Goal: Task Accomplishment & Management: Manage account settings

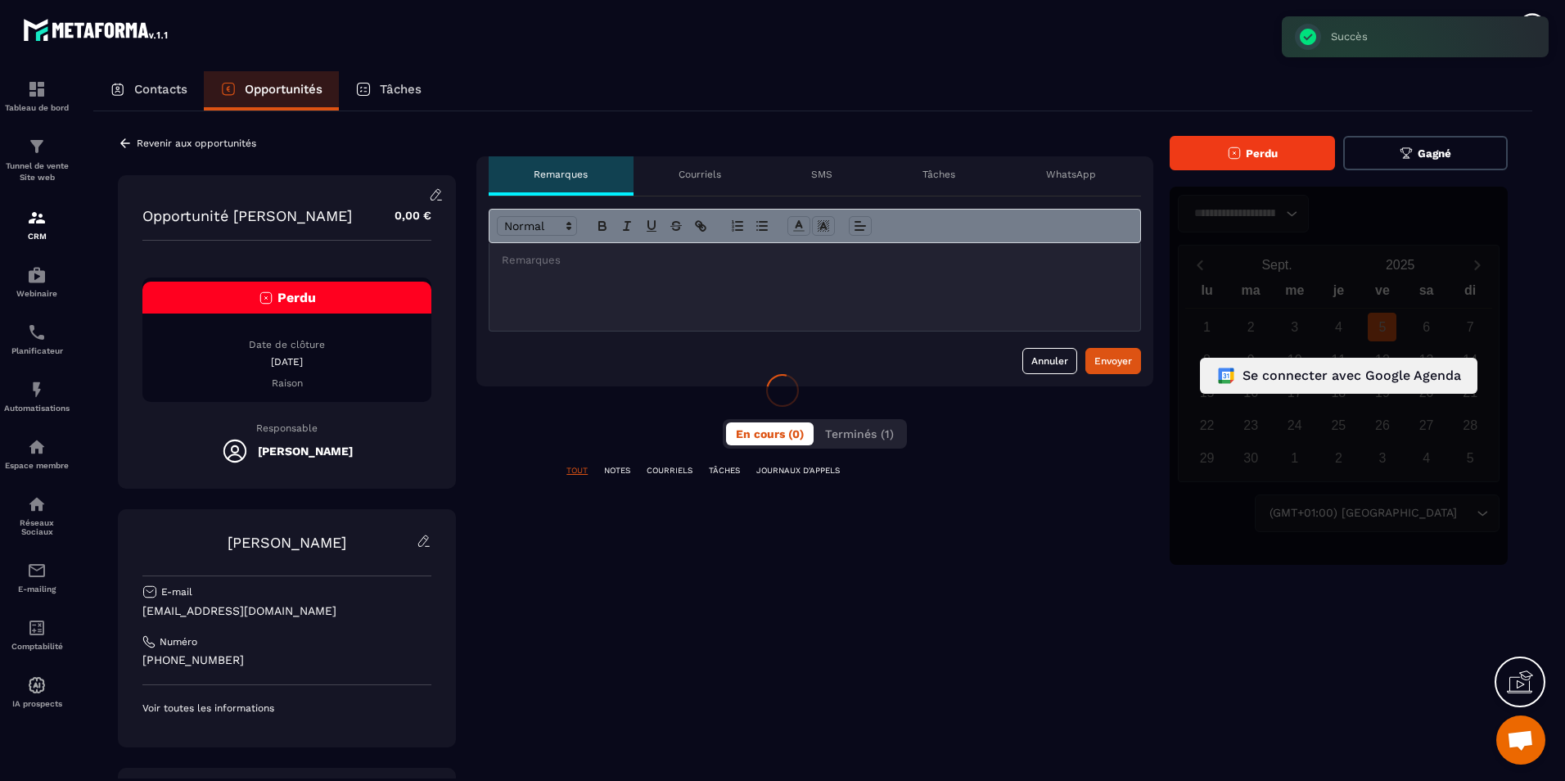
scroll to position [542, 0]
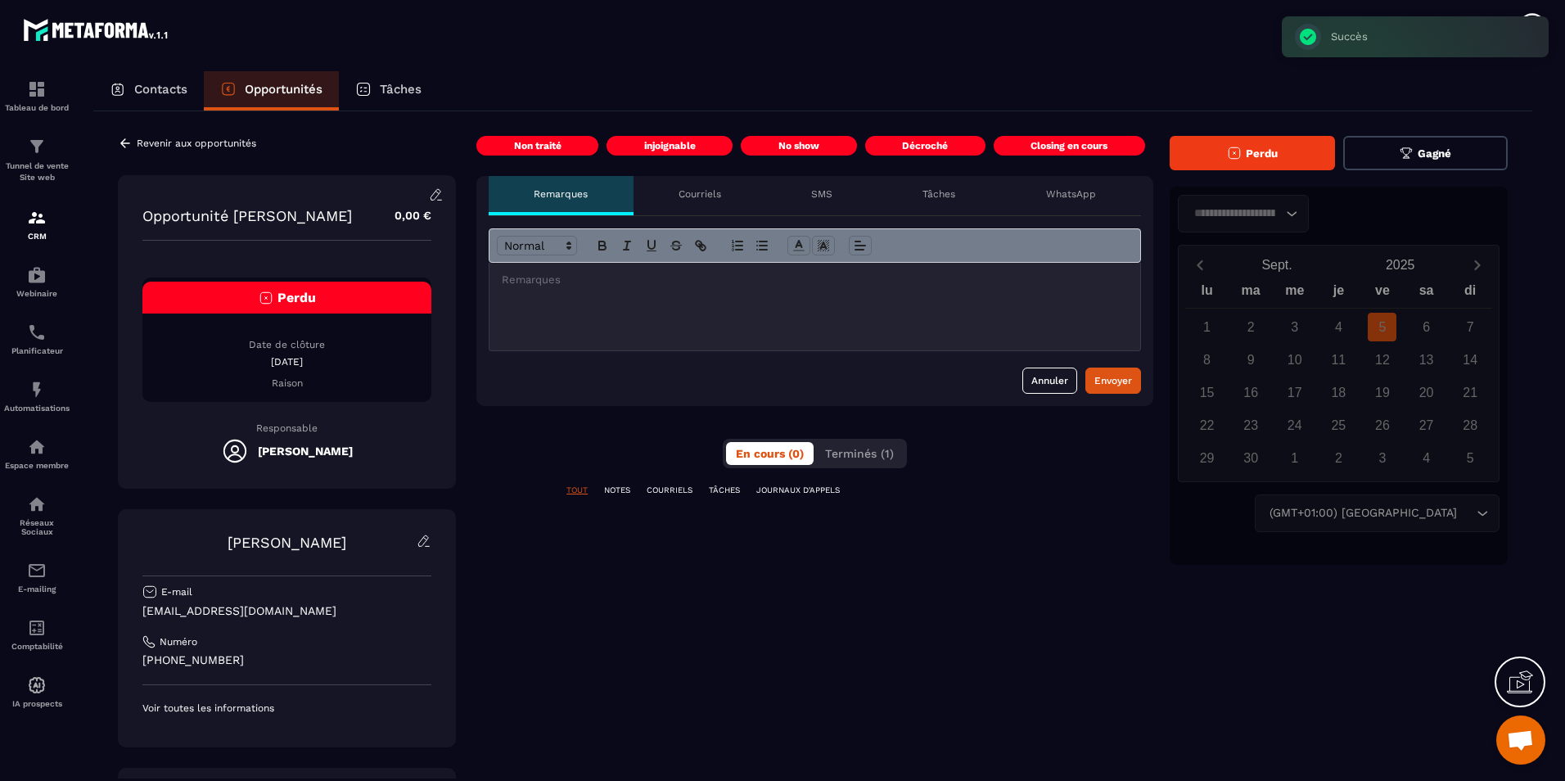
click at [1242, 150] on button "Perdu" at bounding box center [1252, 153] width 165 height 34
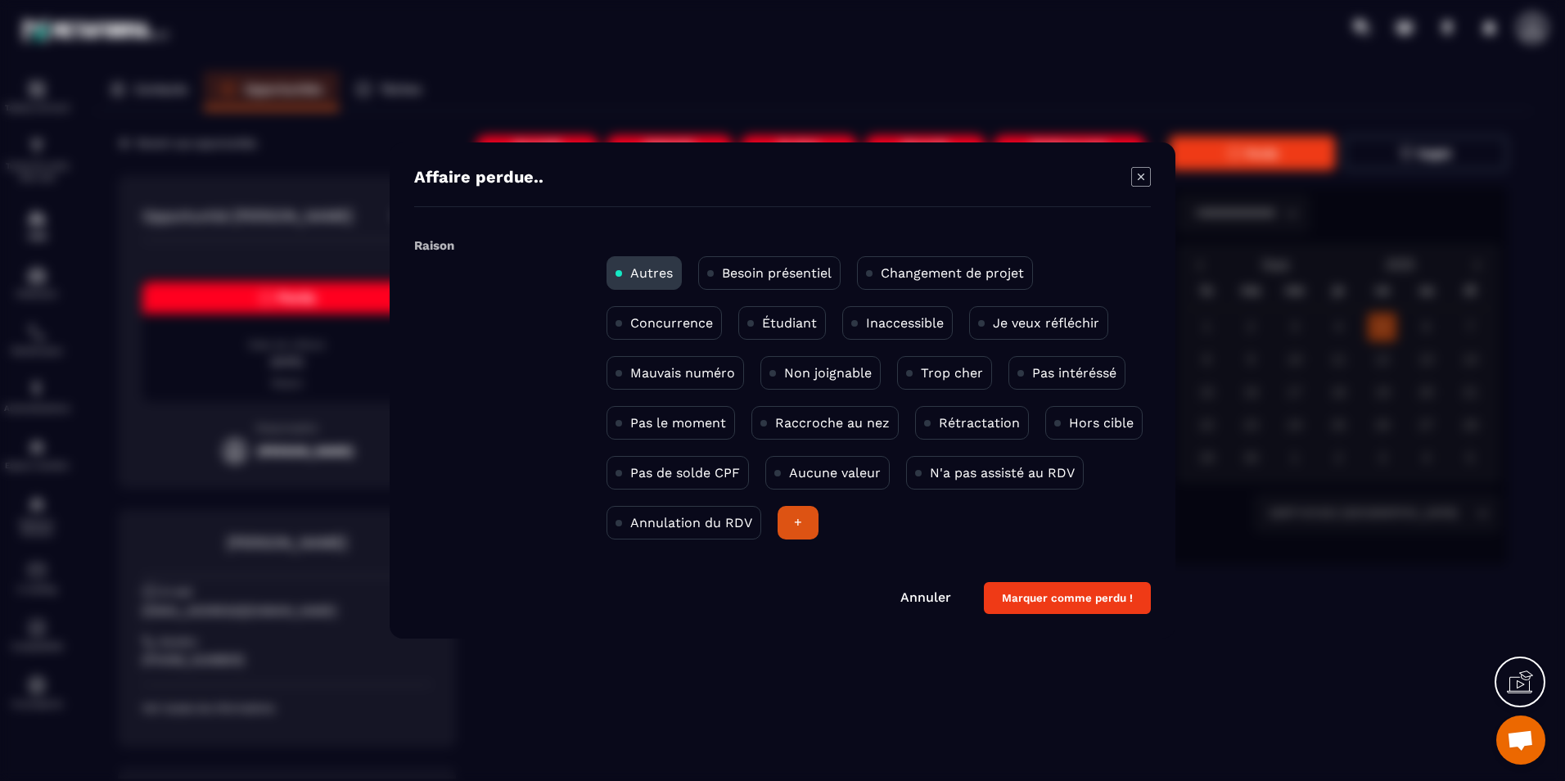
click at [761, 365] on div "Non joignable" at bounding box center [820, 373] width 120 height 34
click at [1069, 594] on button "Marquer comme perdu !" at bounding box center [1067, 598] width 167 height 32
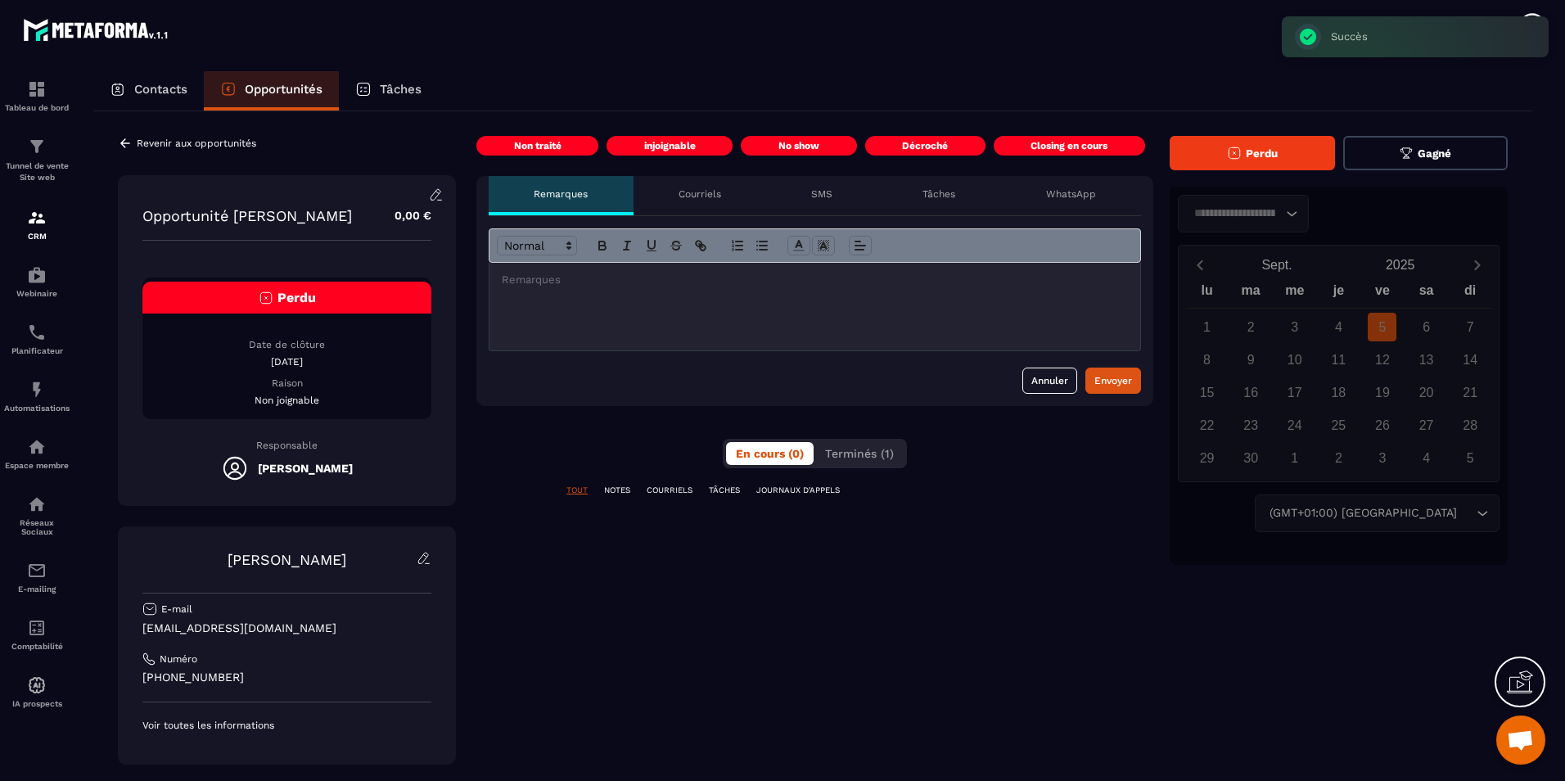
click at [207, 148] on p "Revenir aux opportunités" at bounding box center [196, 142] width 119 height 11
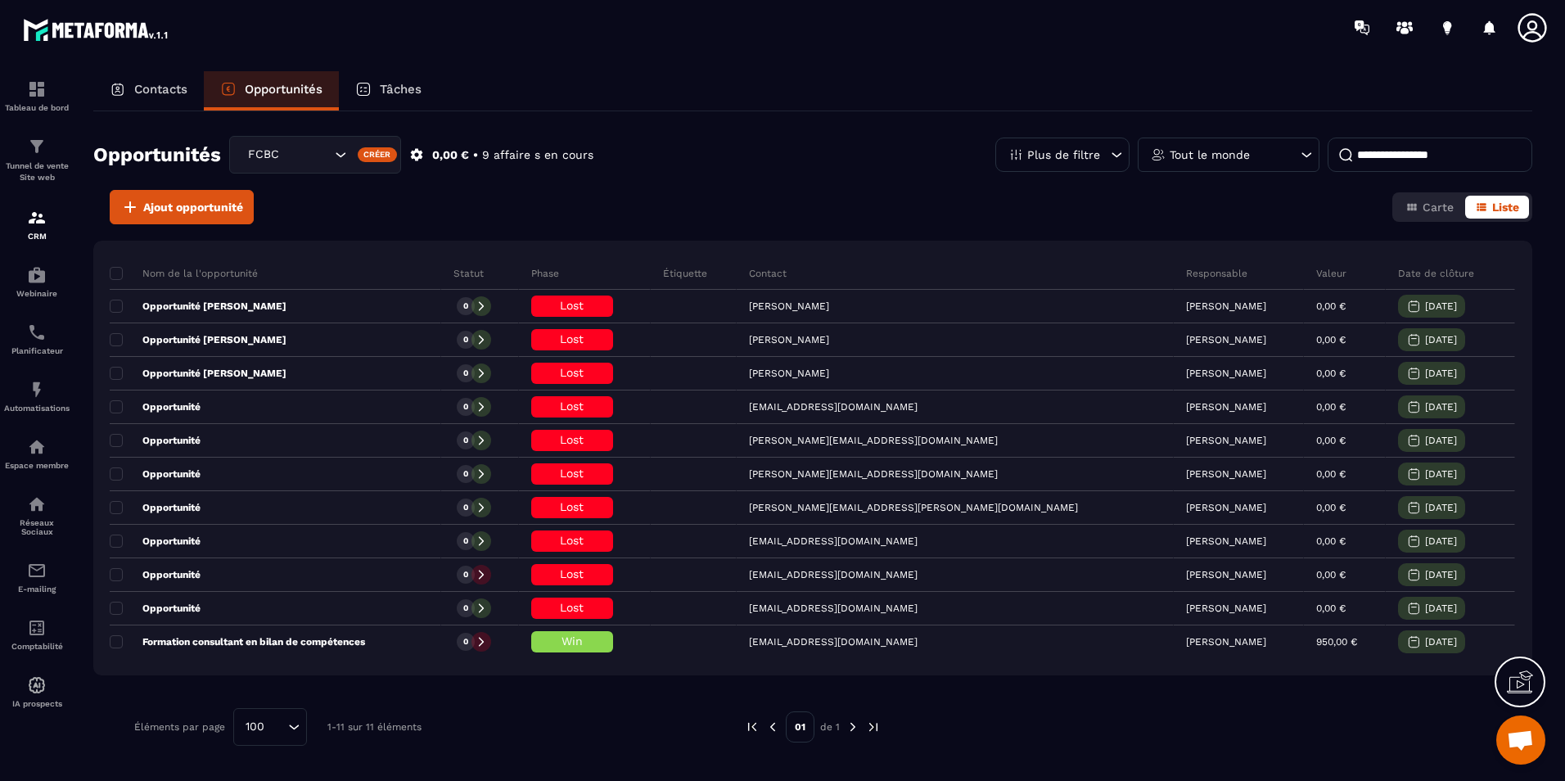
click at [174, 92] on p "Contacts" at bounding box center [160, 89] width 53 height 15
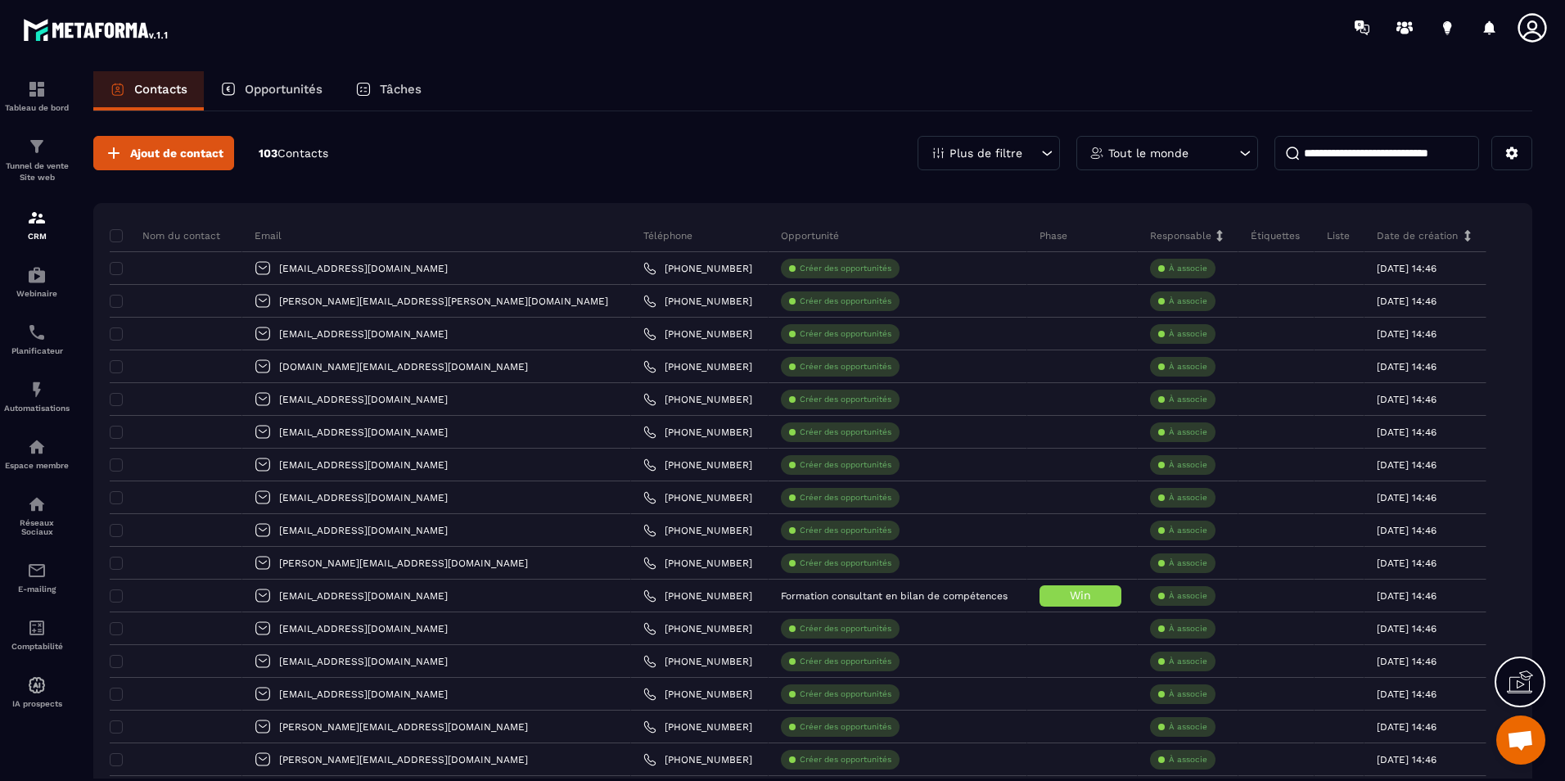
click at [1350, 158] on input at bounding box center [1376, 153] width 205 height 34
paste input "**********"
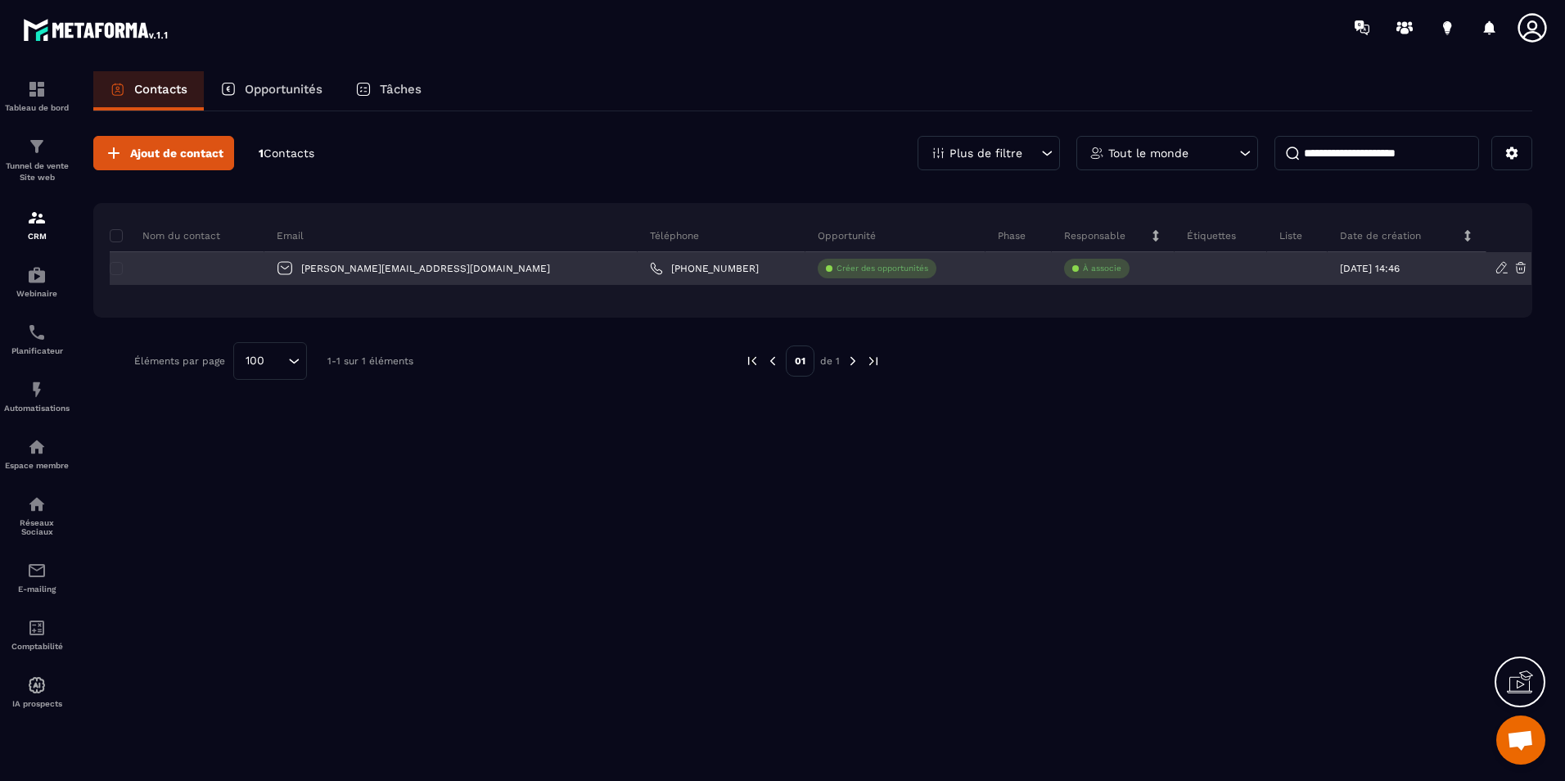
type input "**********"
click at [449, 275] on div "[PERSON_NAME][EMAIL_ADDRESS][DOMAIN_NAME]" at bounding box center [450, 268] width 373 height 33
click at [424, 268] on div "[PERSON_NAME][EMAIL_ADDRESS][DOMAIN_NAME]" at bounding box center [450, 268] width 373 height 33
click at [219, 271] on div at bounding box center [187, 268] width 155 height 33
